Goal: Transaction & Acquisition: Purchase product/service

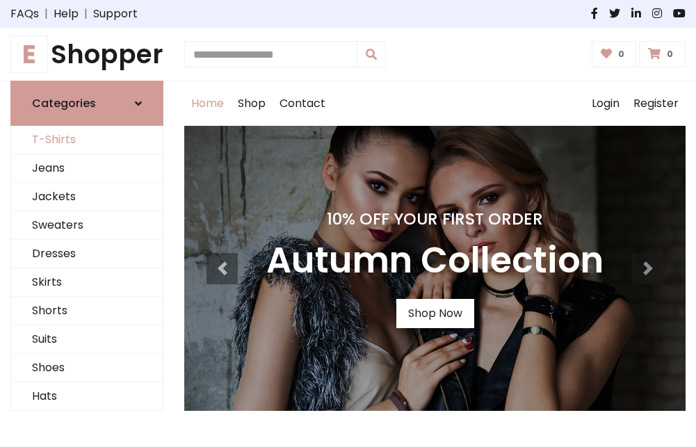
click at [87, 141] on link "T-Shirts" at bounding box center [87, 140] width 152 height 29
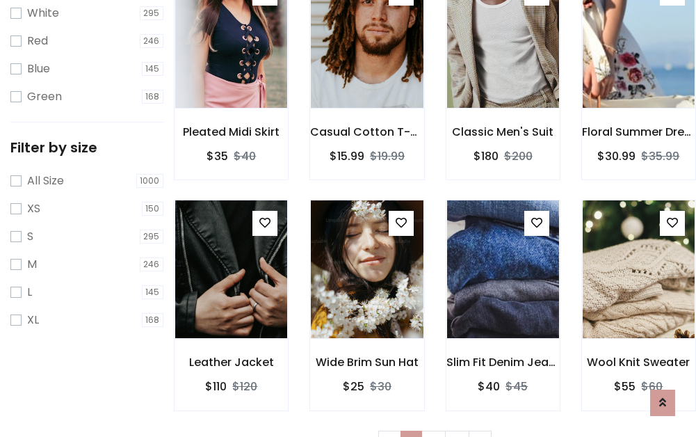
scroll to position [25, 0]
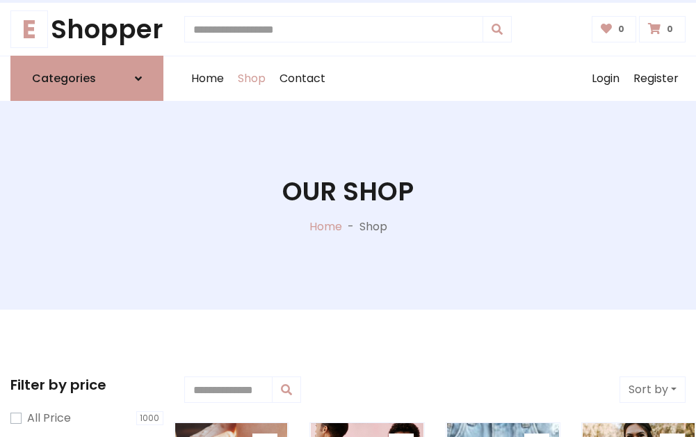
click at [348, 205] on h1 "Our Shop" at bounding box center [347, 191] width 131 height 31
click at [435, 79] on div "Home Shop Contact Log out Login Register" at bounding box center [435, 78] width 502 height 45
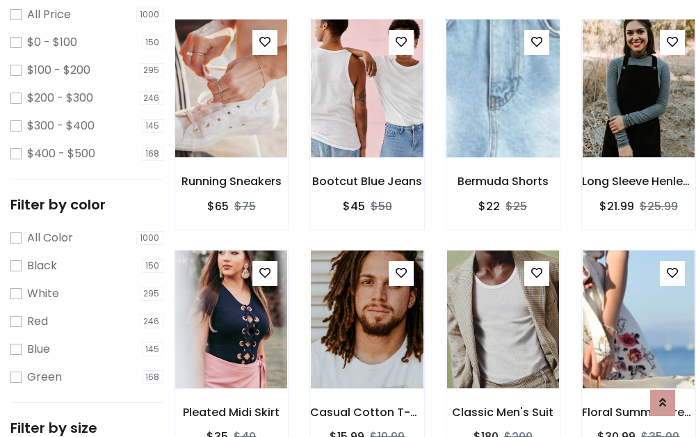
click at [503, 114] on img at bounding box center [503, 88] width 134 height 334
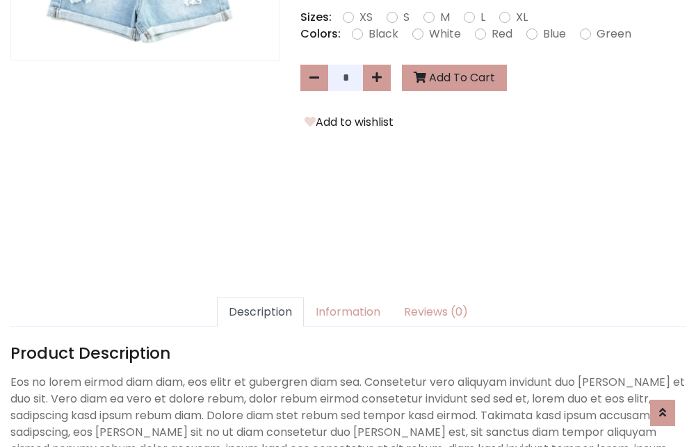
scroll to position [340, 0]
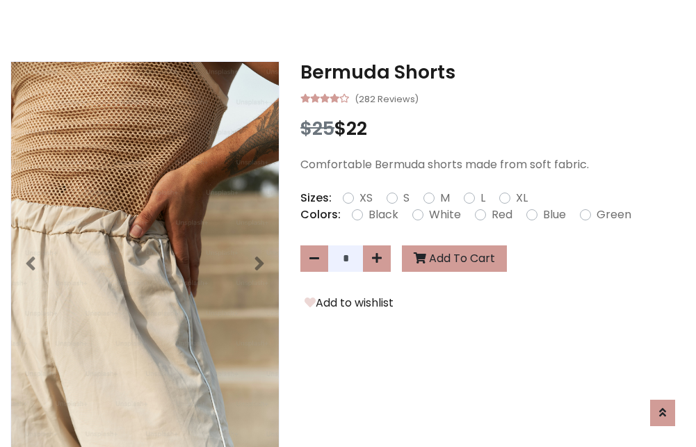
click at [493, 72] on h3 "Bermuda Shorts" at bounding box center [492, 72] width 385 height 22
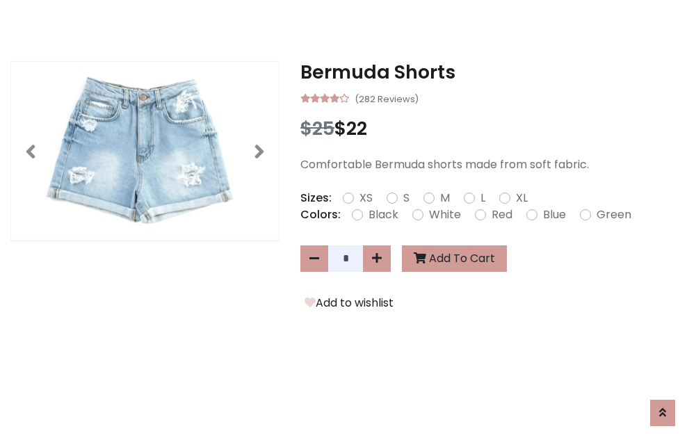
click at [493, 72] on h3 "Bermuda Shorts" at bounding box center [492, 72] width 385 height 22
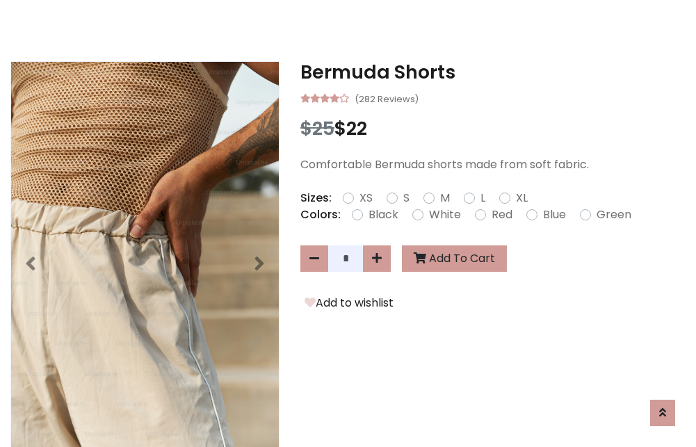
click at [493, 72] on h3 "Bermuda Shorts" at bounding box center [492, 72] width 385 height 22
